Goal: Complete application form

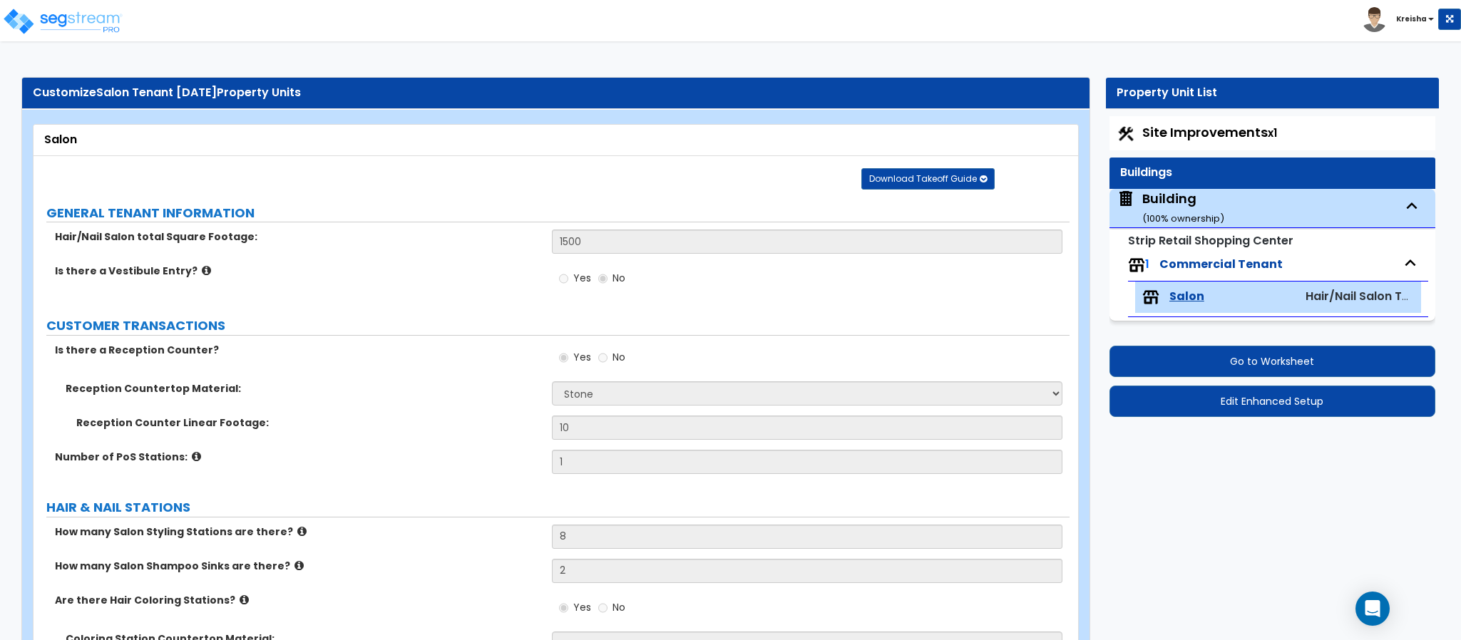
select select "3"
select select "2"
select select "6"
select select "3"
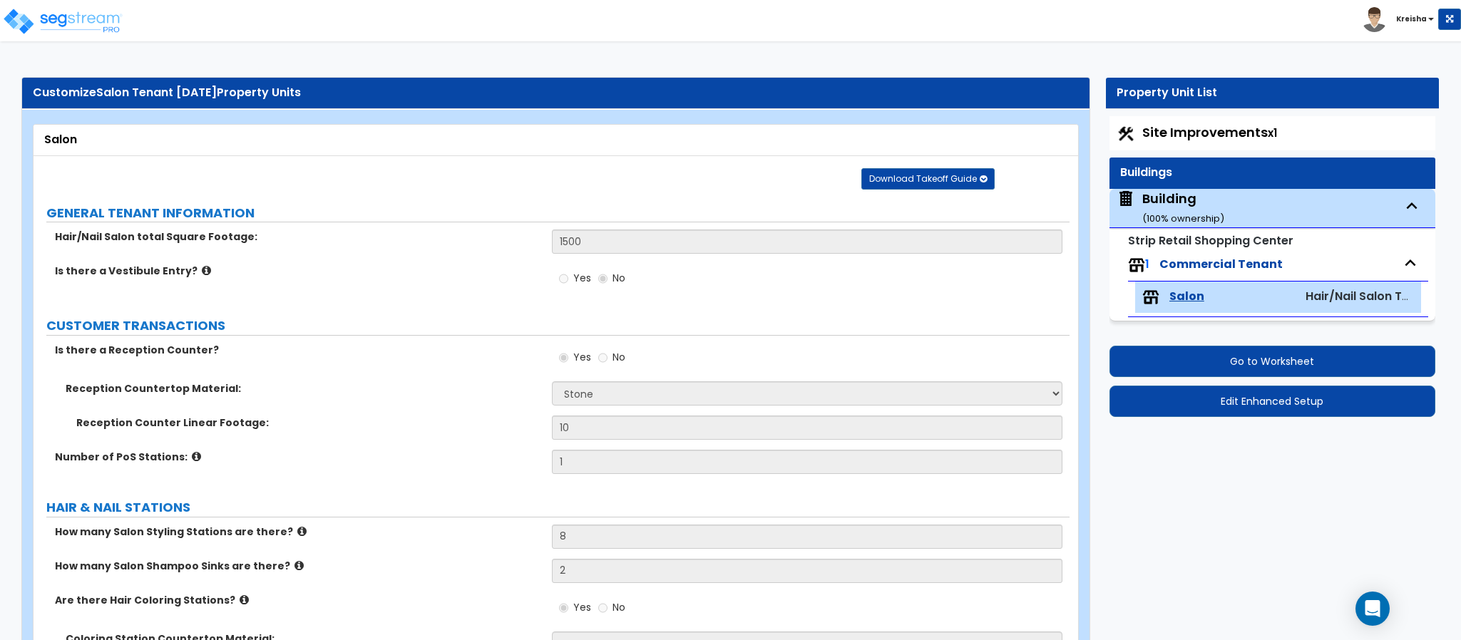
select select "1"
select select "2"
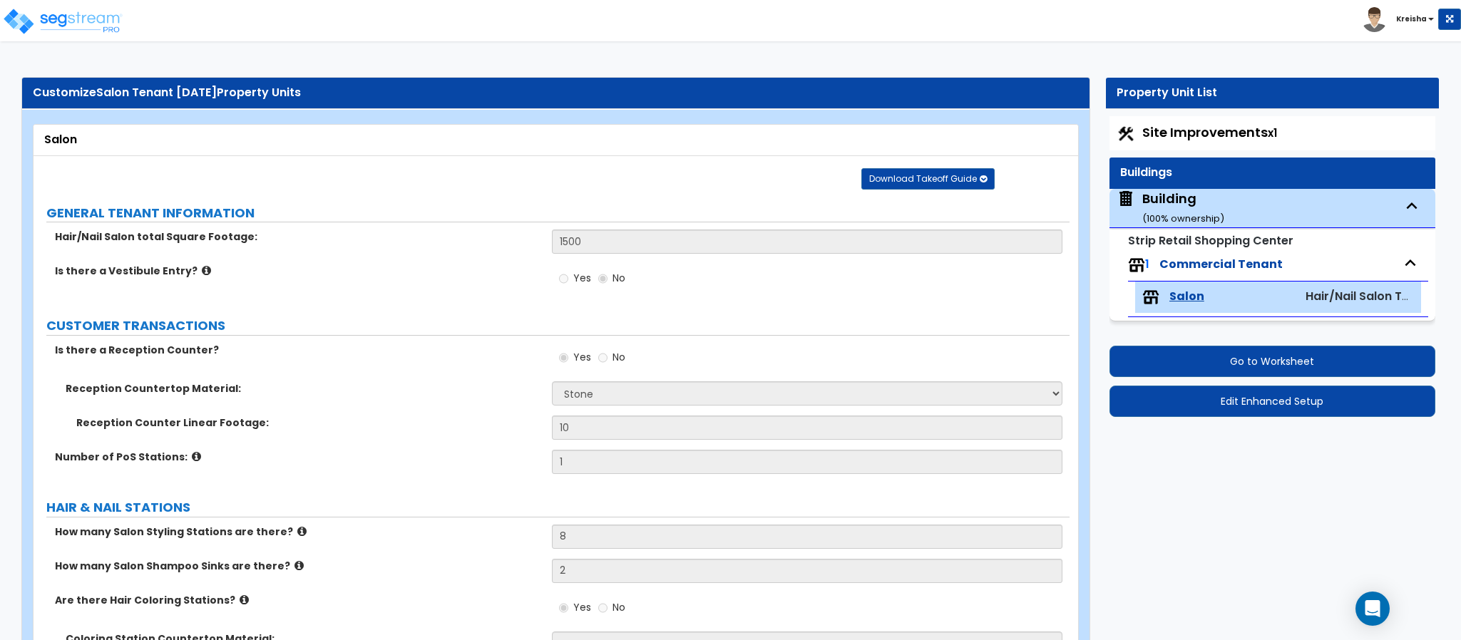
select select "2"
select select "1"
select select "2"
select select "1"
select select "6"
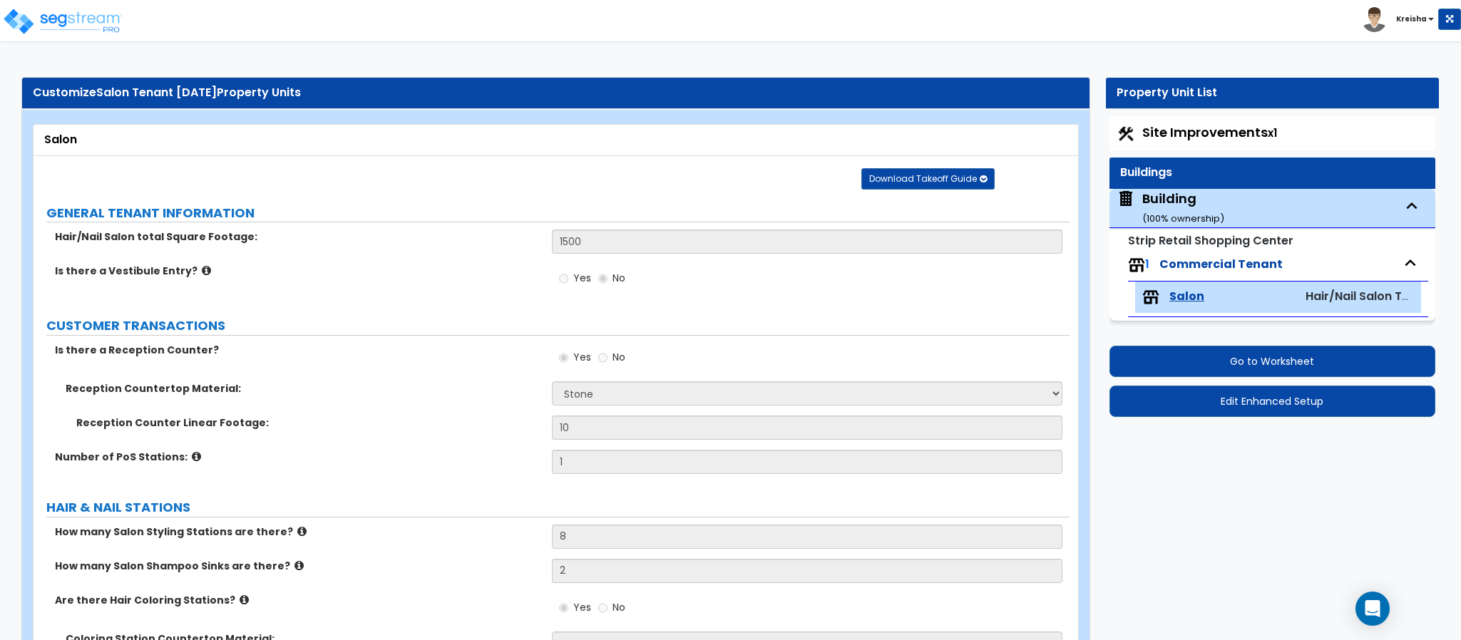
select select "1"
select select "3"
select select "1"
select select "2"
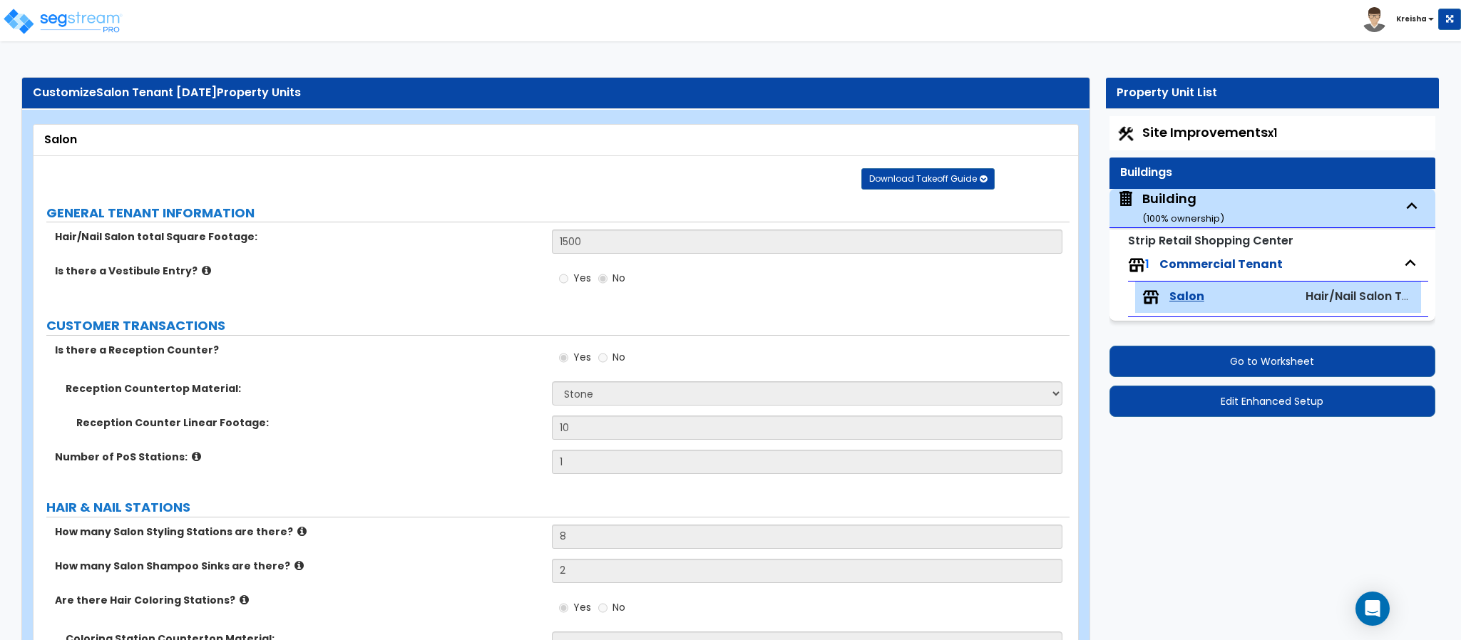
select select "2"
select select "1"
select select "2"
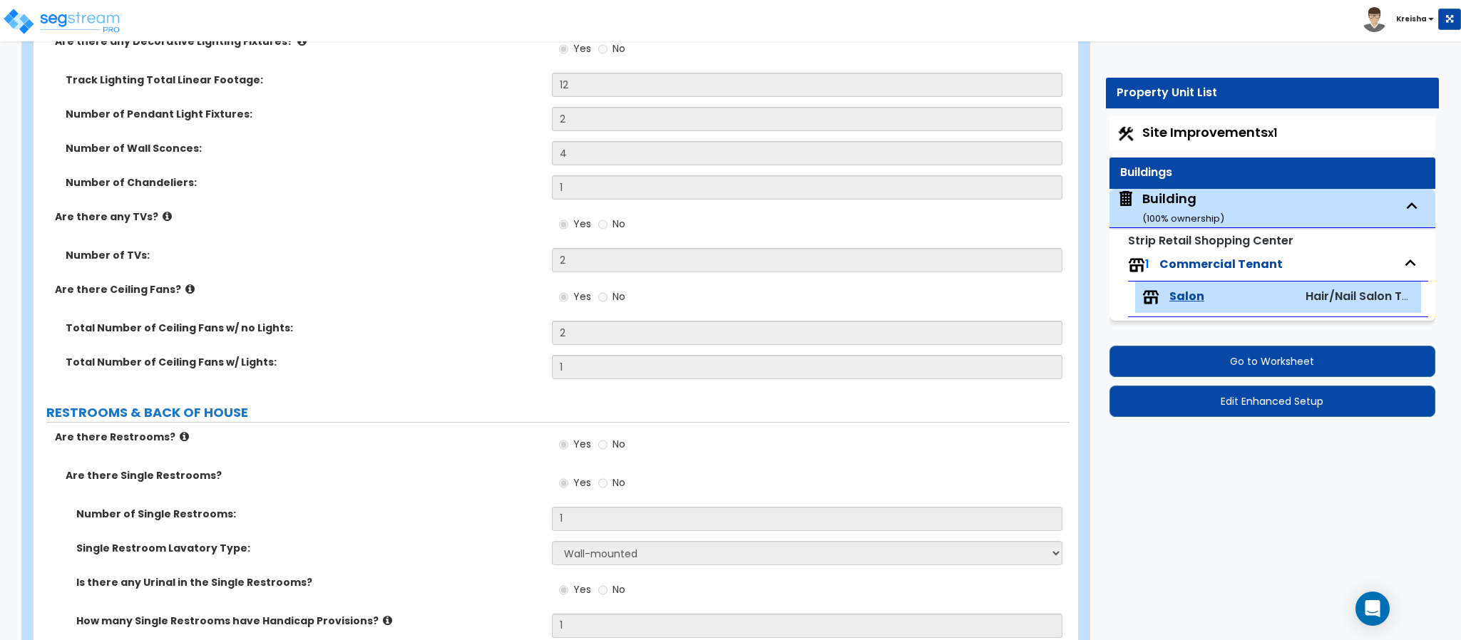
scroll to position [6, 0]
